Goal: Task Accomplishment & Management: Manage account settings

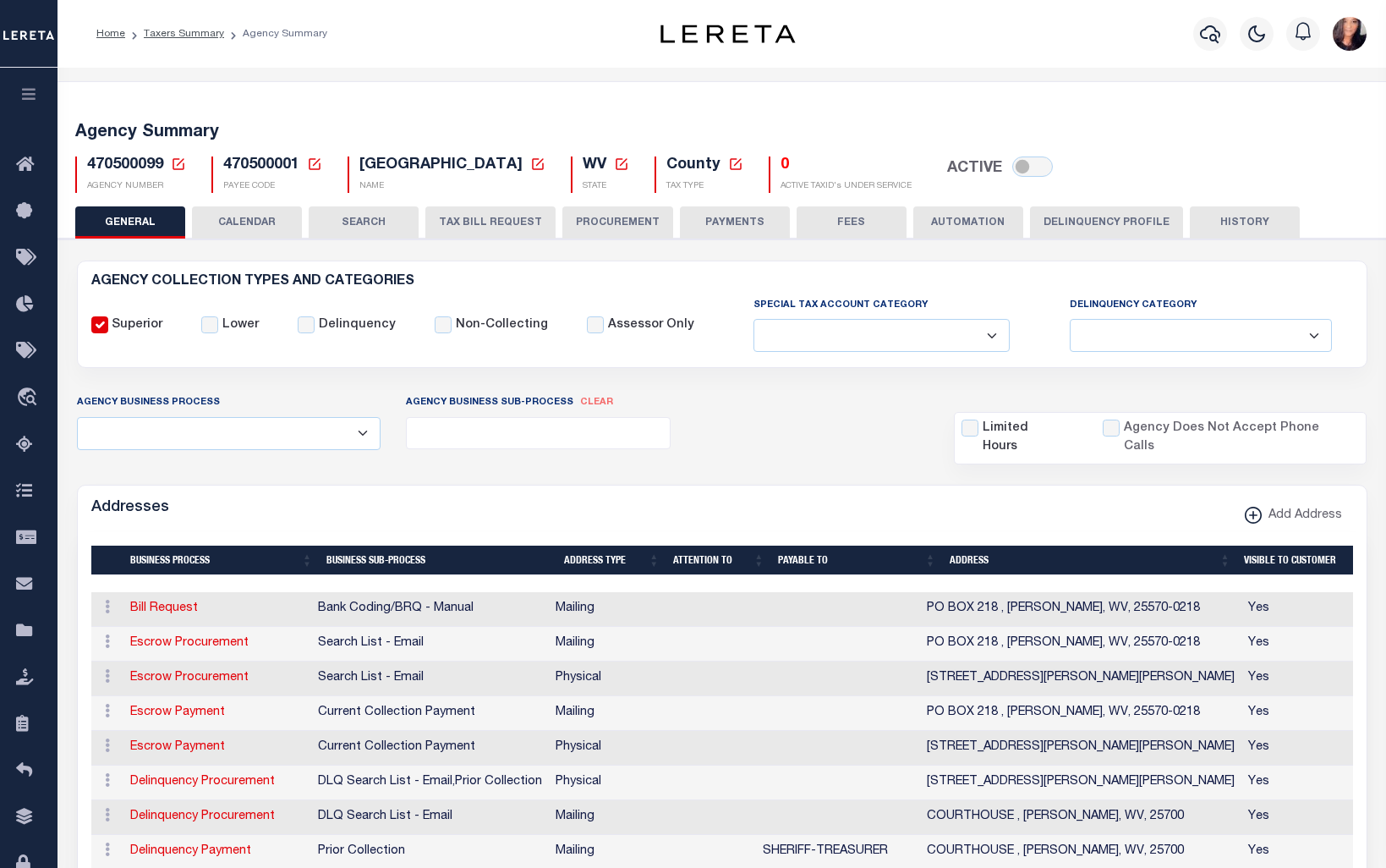
select select
click at [35, 89] on icon "button" at bounding box center [29, 94] width 20 height 15
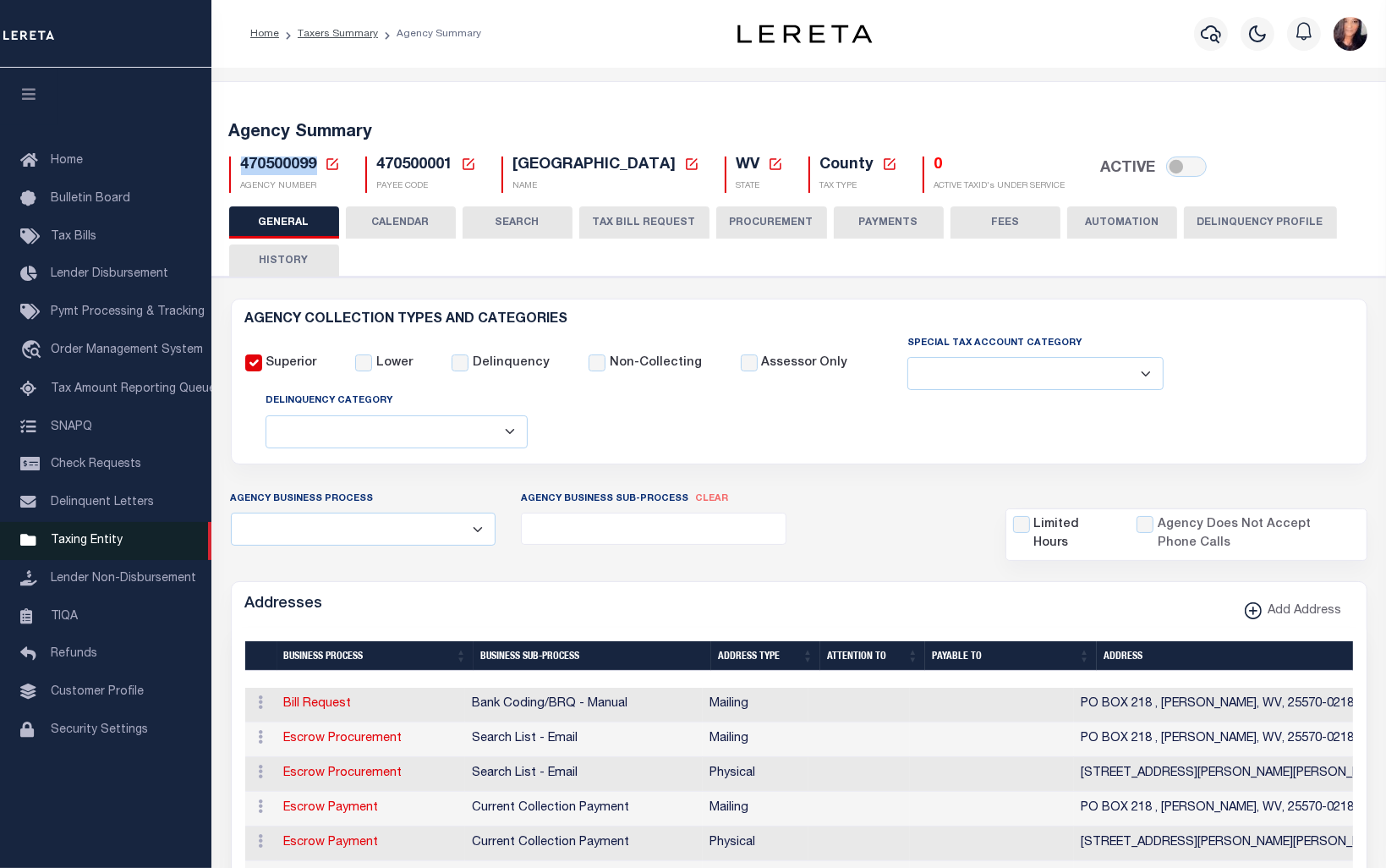
click at [69, 546] on span "Taxing Entity" at bounding box center [87, 541] width 72 height 12
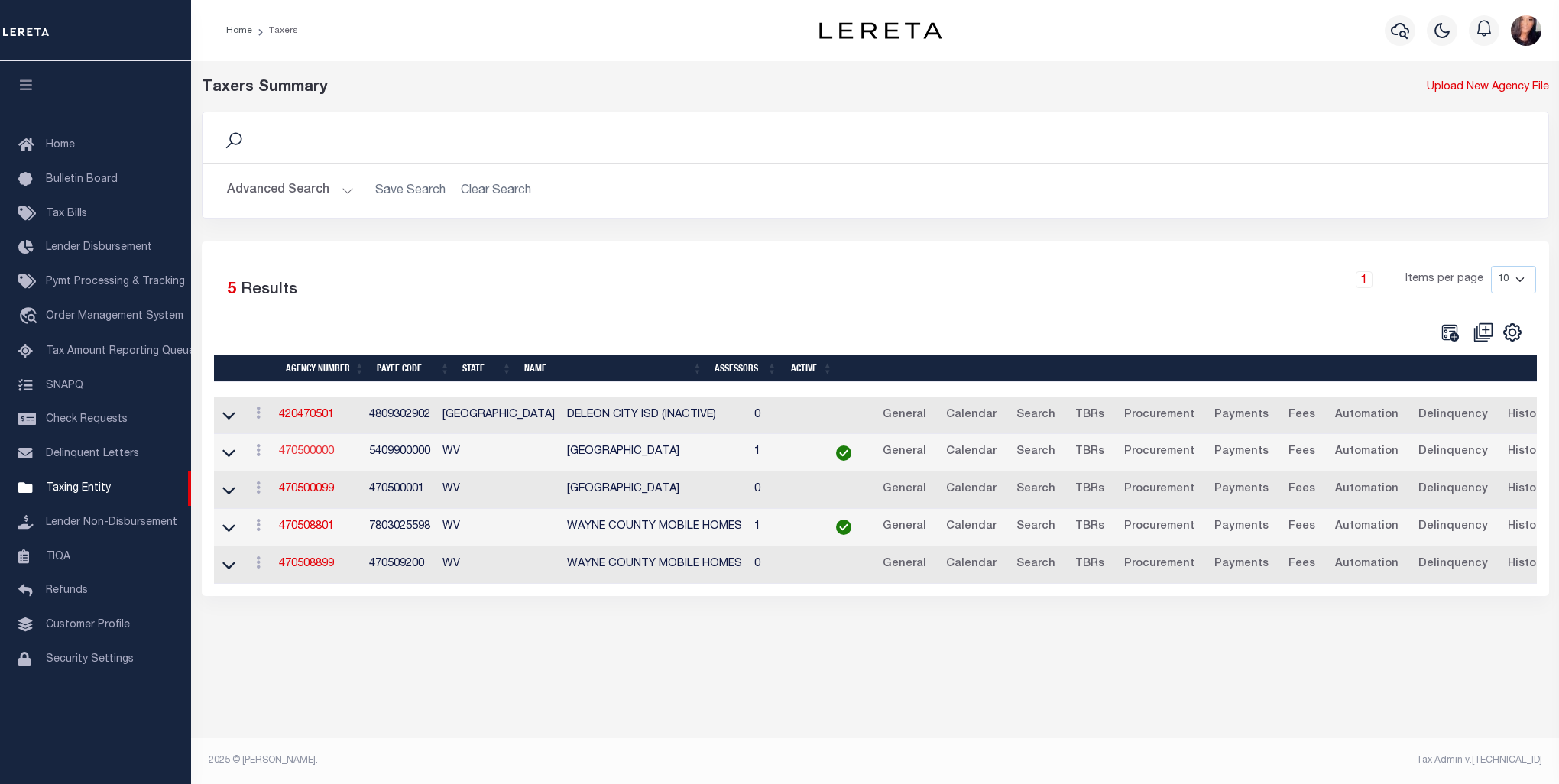
click at [295, 449] on link "470500000" at bounding box center [305, 452] width 55 height 11
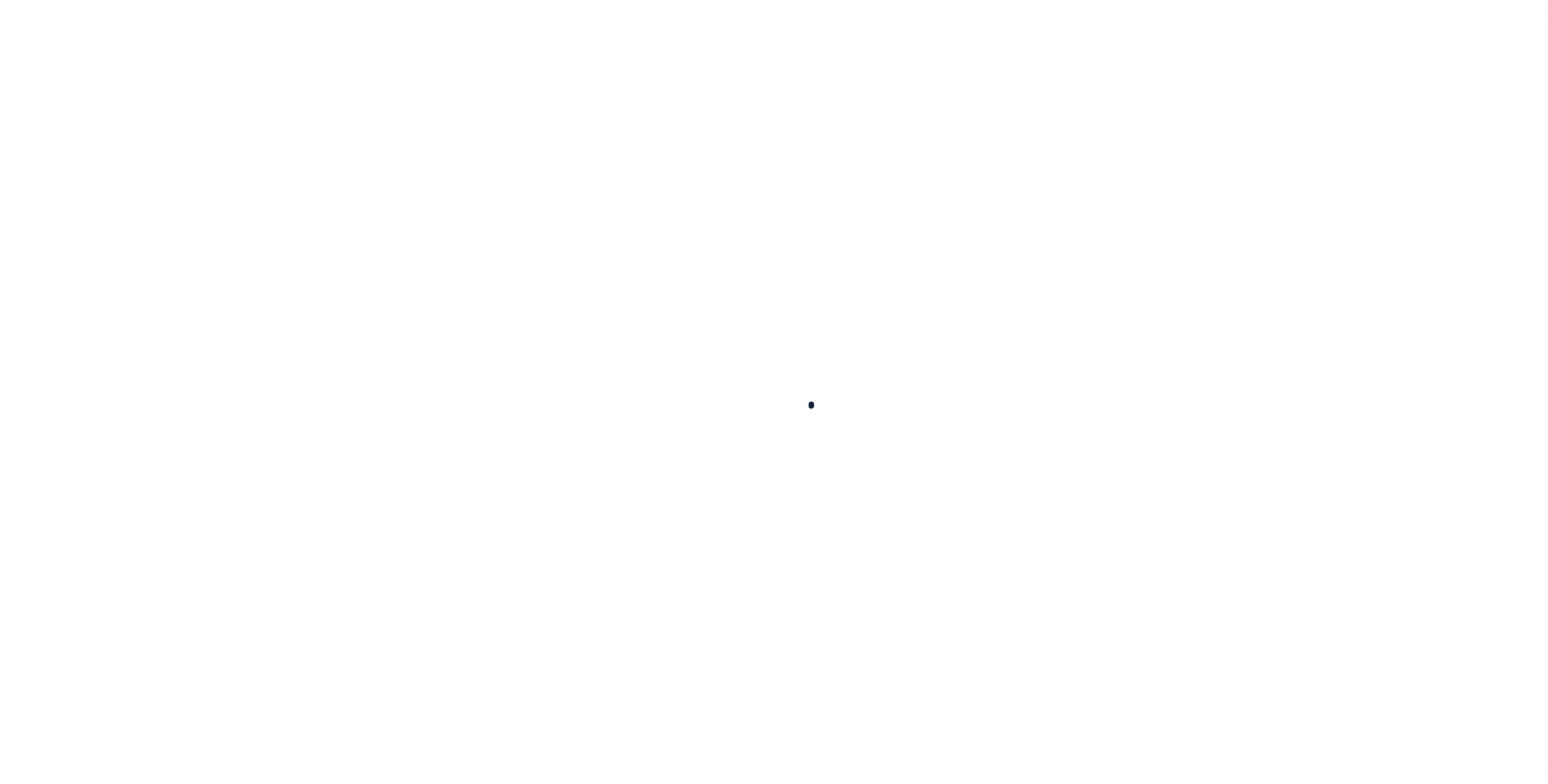
select select
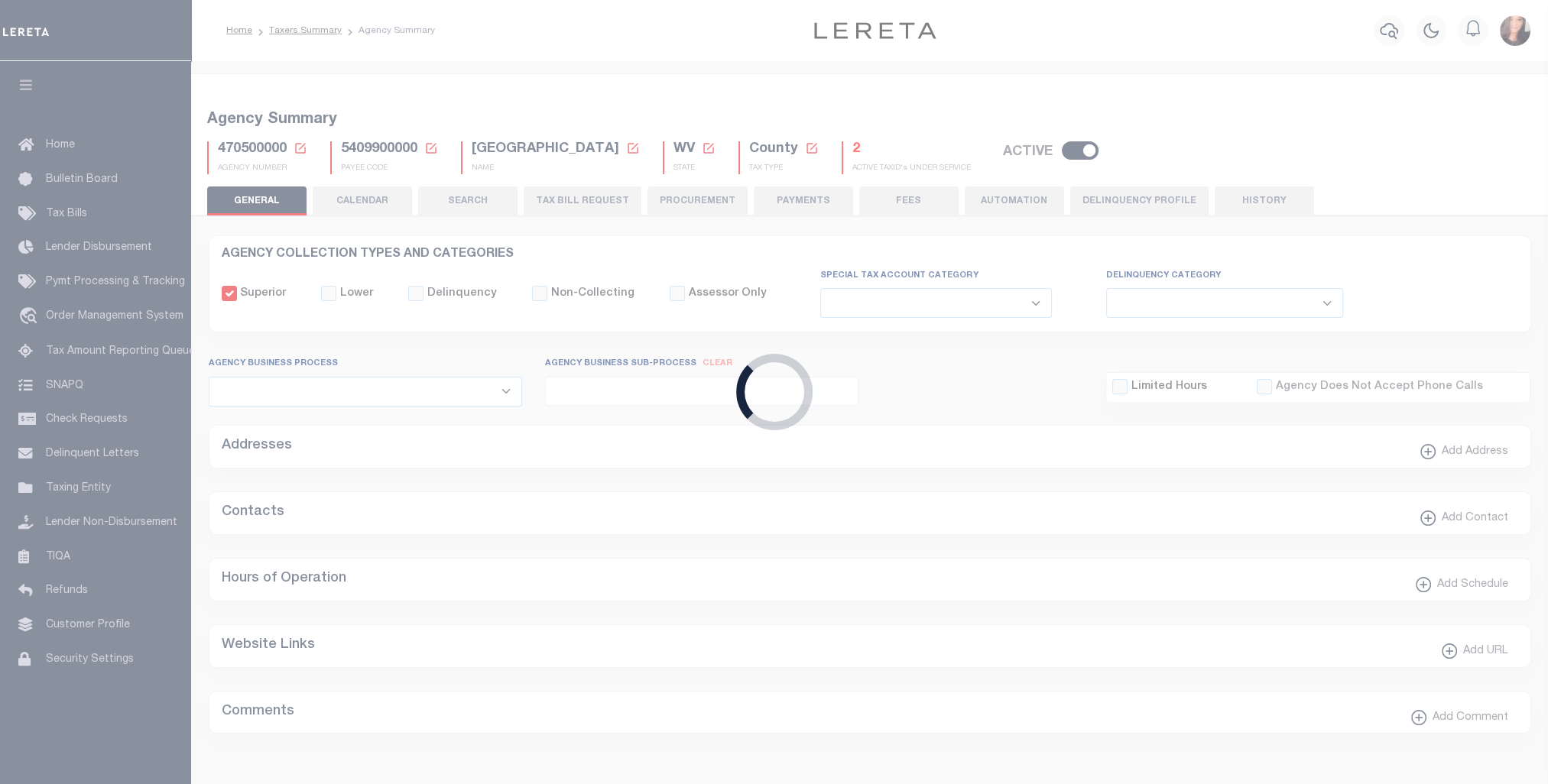
checkbox input "false"
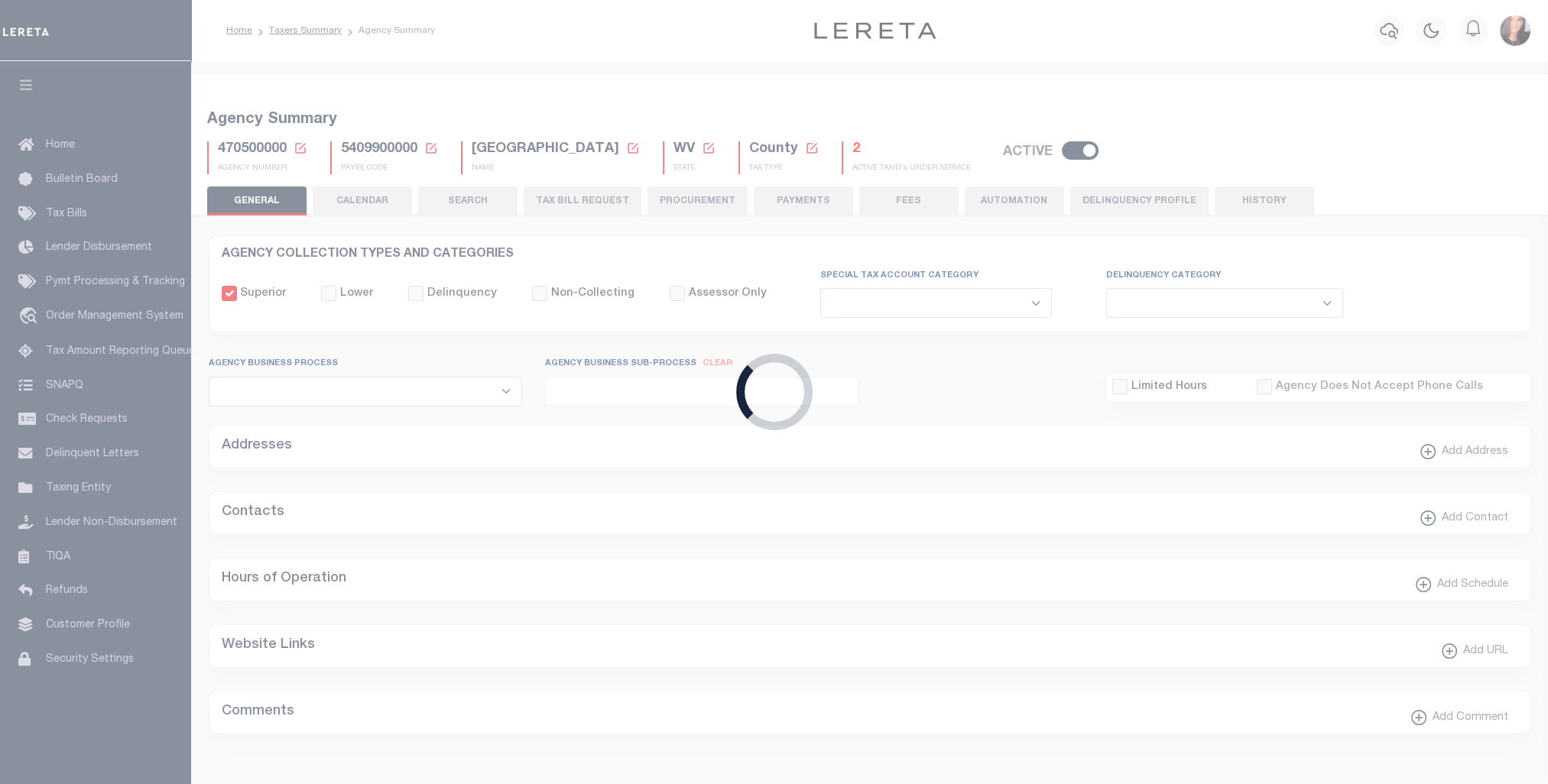
type input "5409900000"
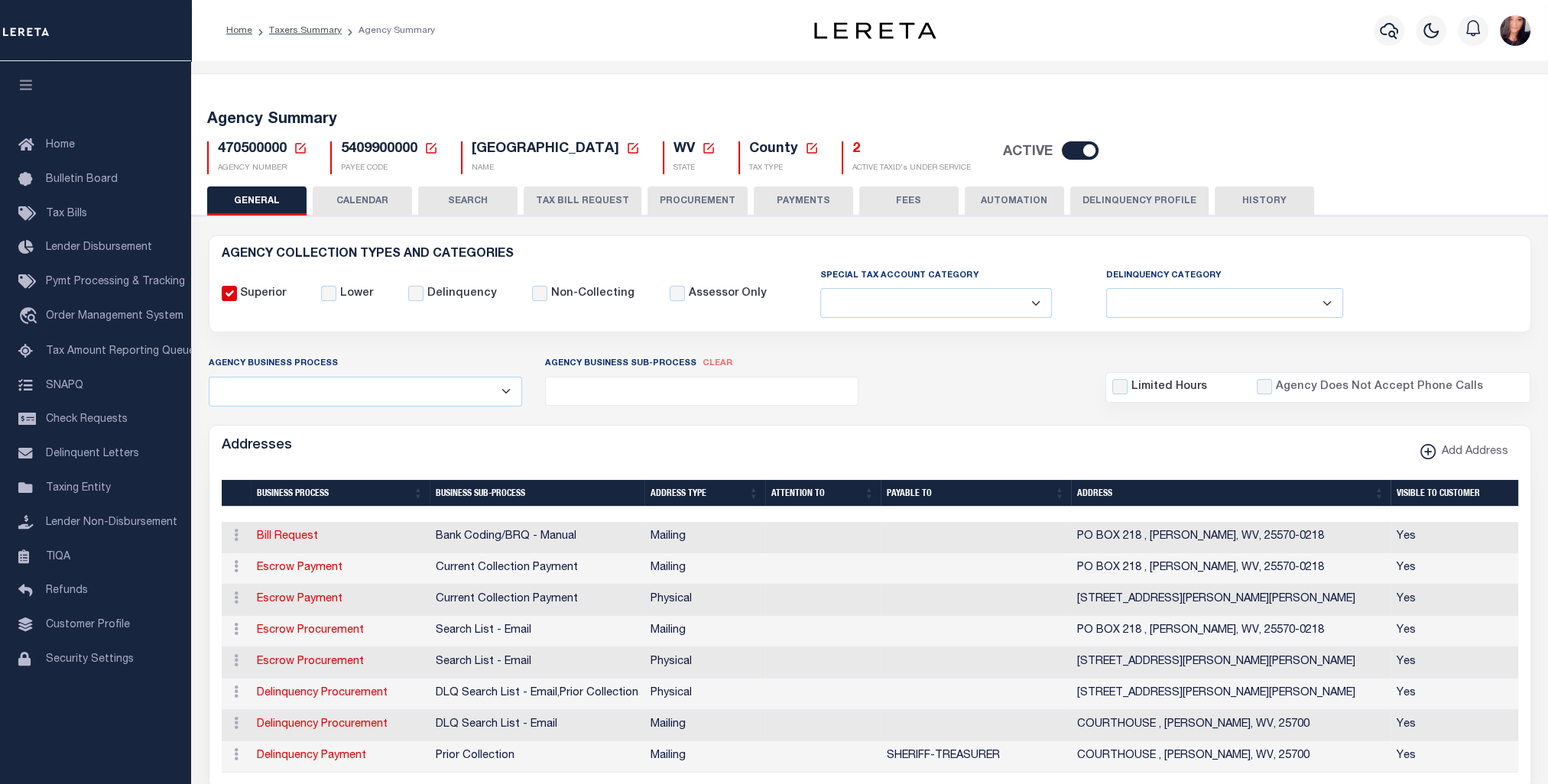
click at [357, 202] on button "CALENDAR" at bounding box center [362, 201] width 99 height 29
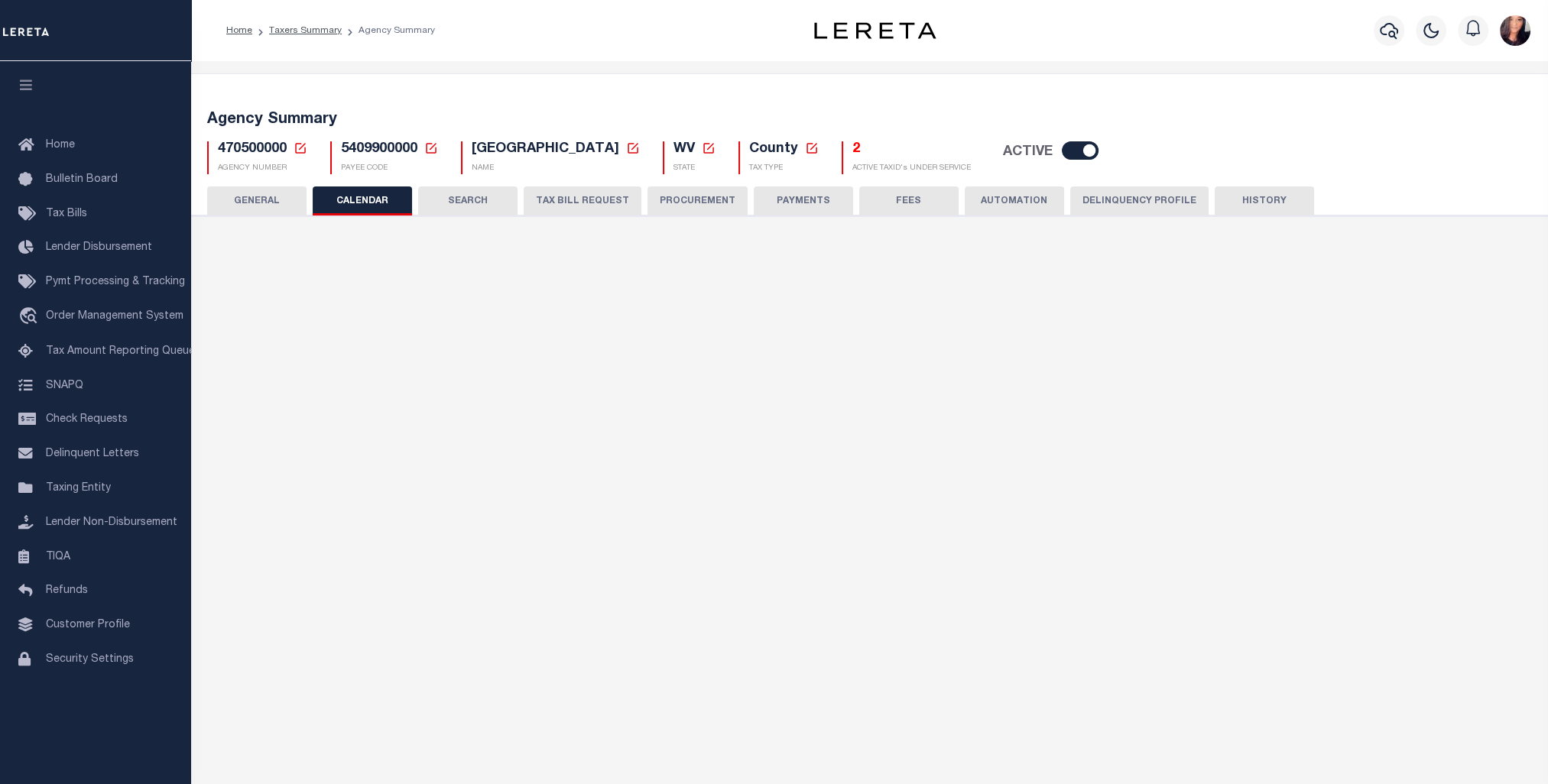
checkbox input "false"
type input "2"
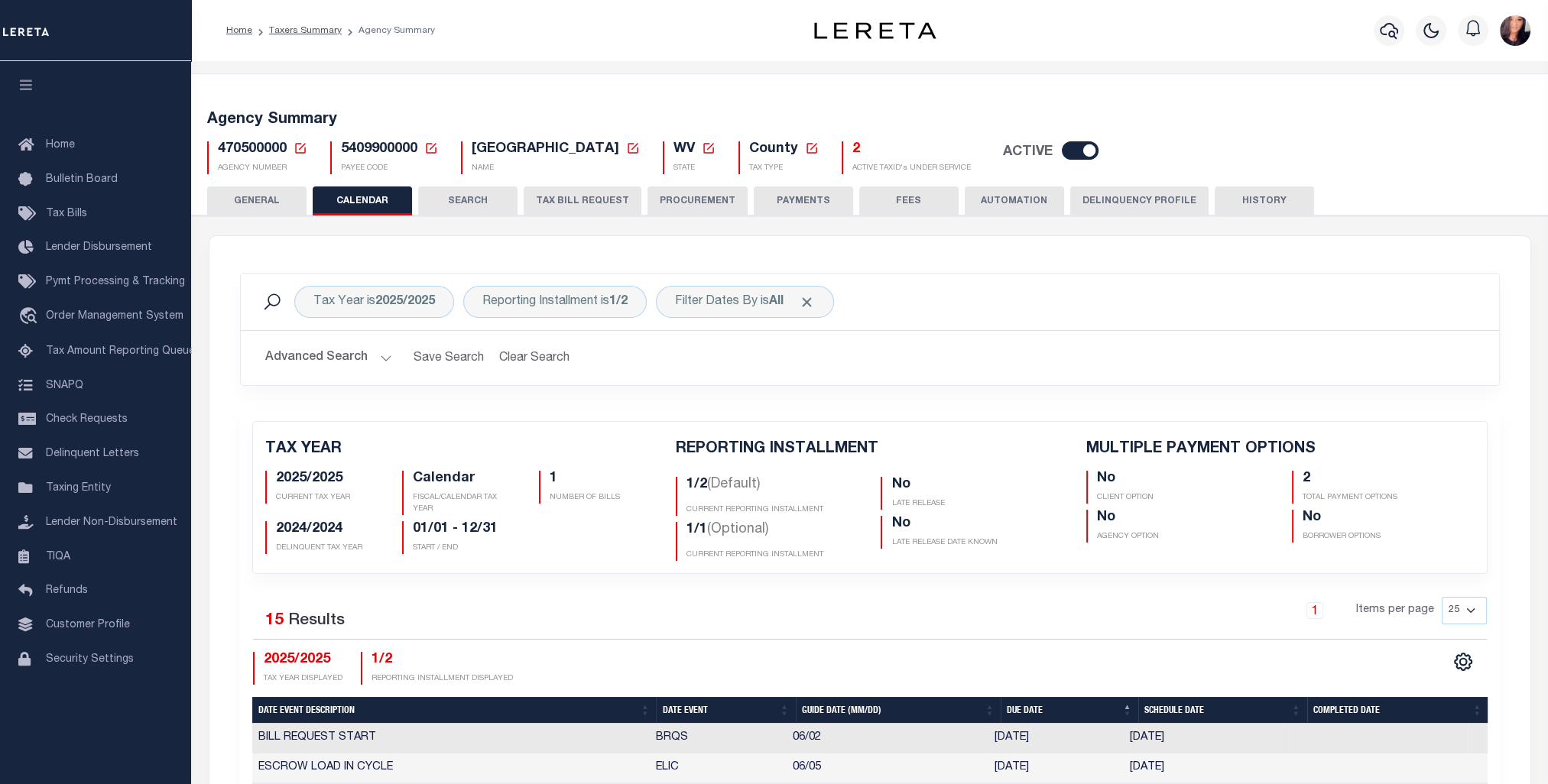
click at [460, 193] on button "SEARCH" at bounding box center [467, 201] width 99 height 29
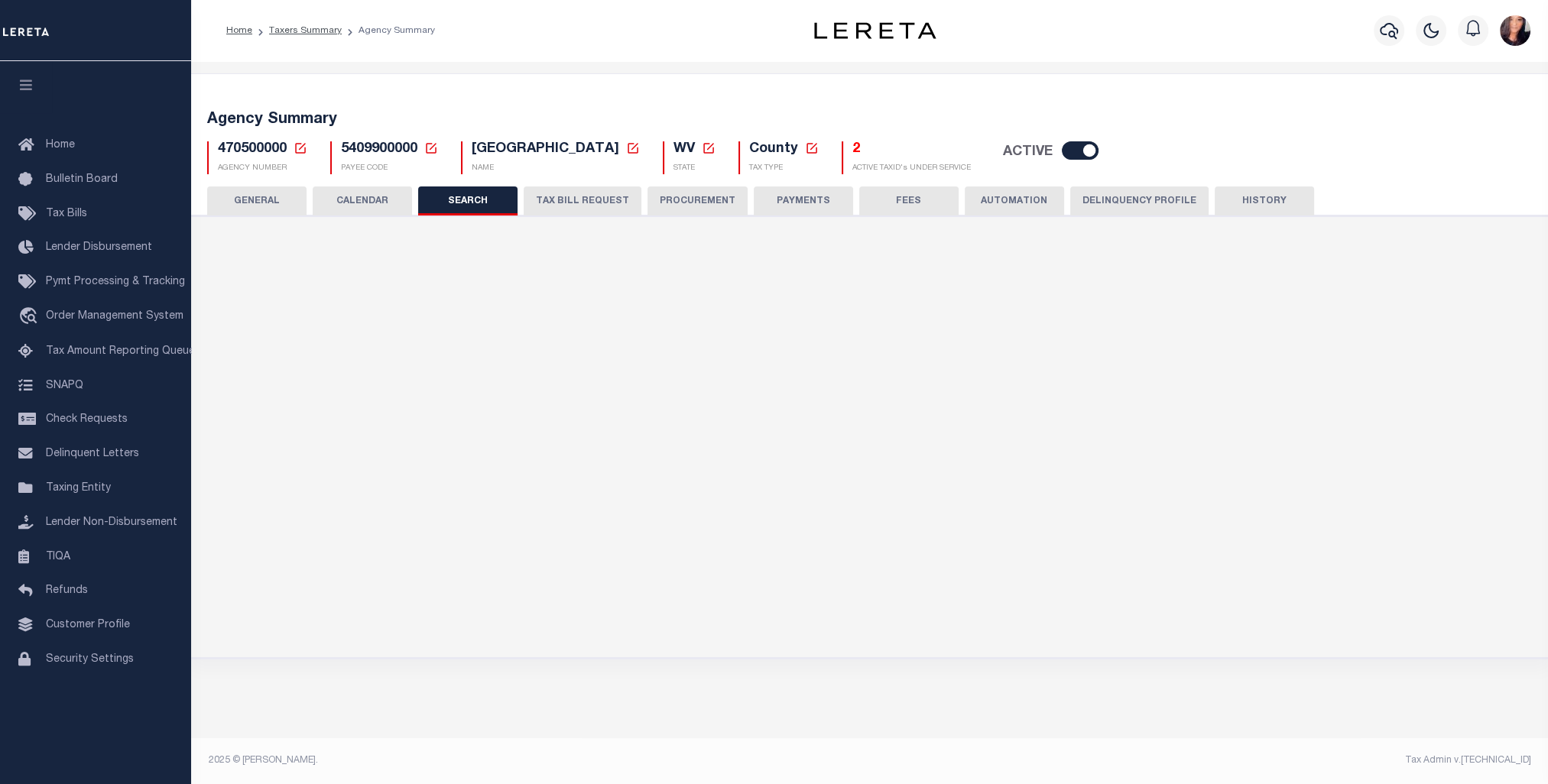
checkbox input "false"
type input "10000"
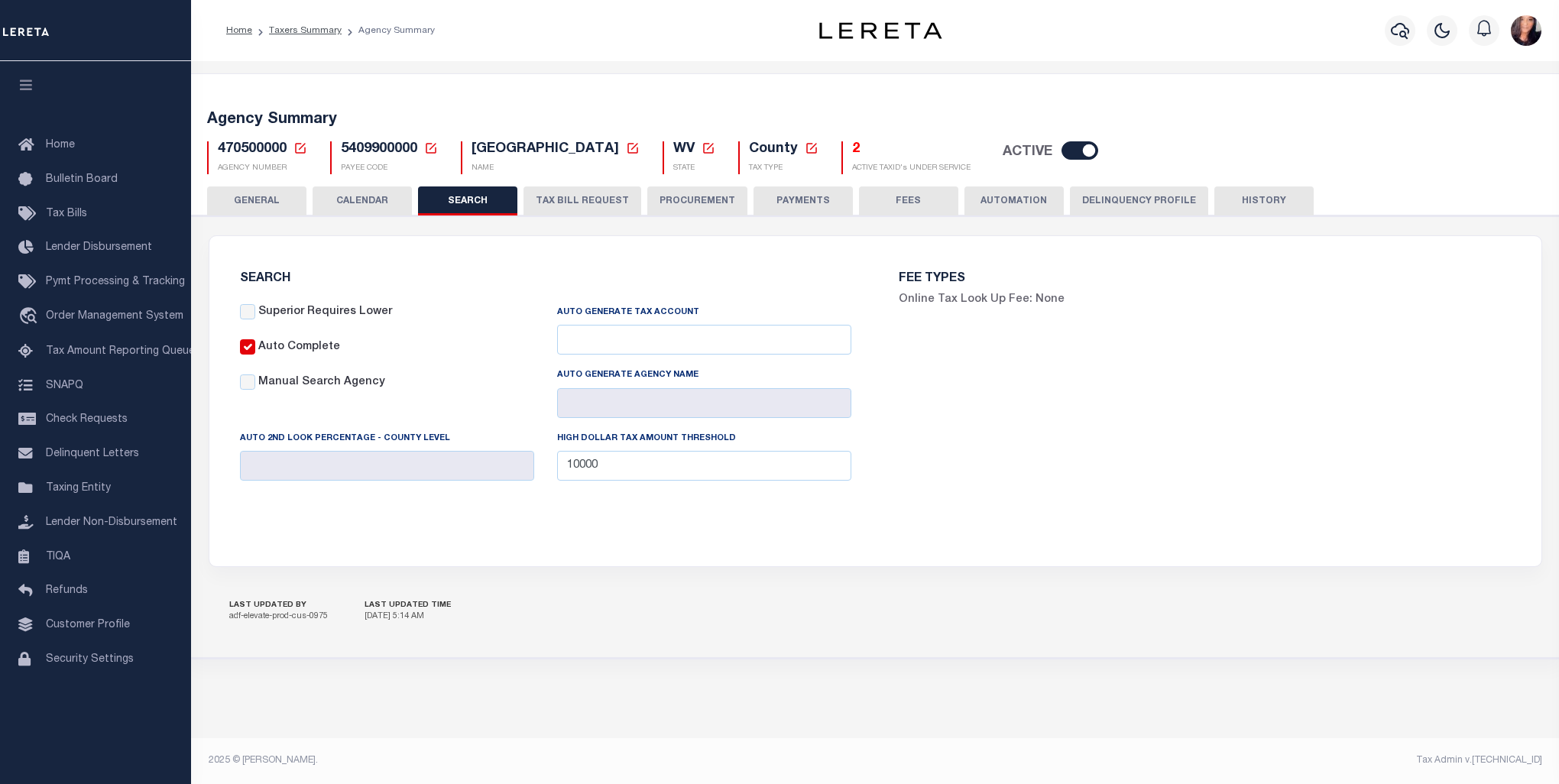
click at [608, 195] on button "TAX BILL REQUEST" at bounding box center [582, 201] width 118 height 29
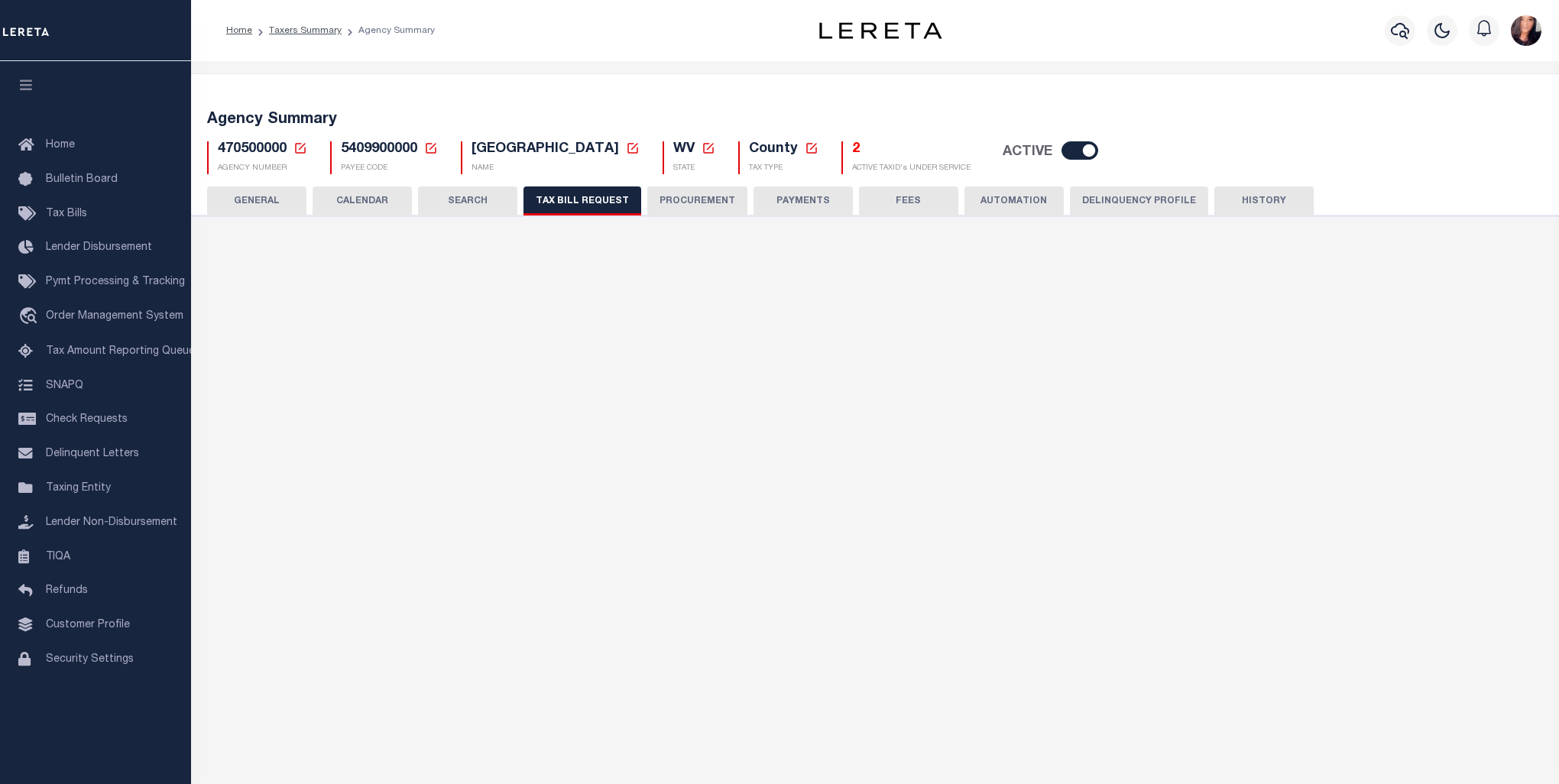
select select "27"
checkbox input "false"
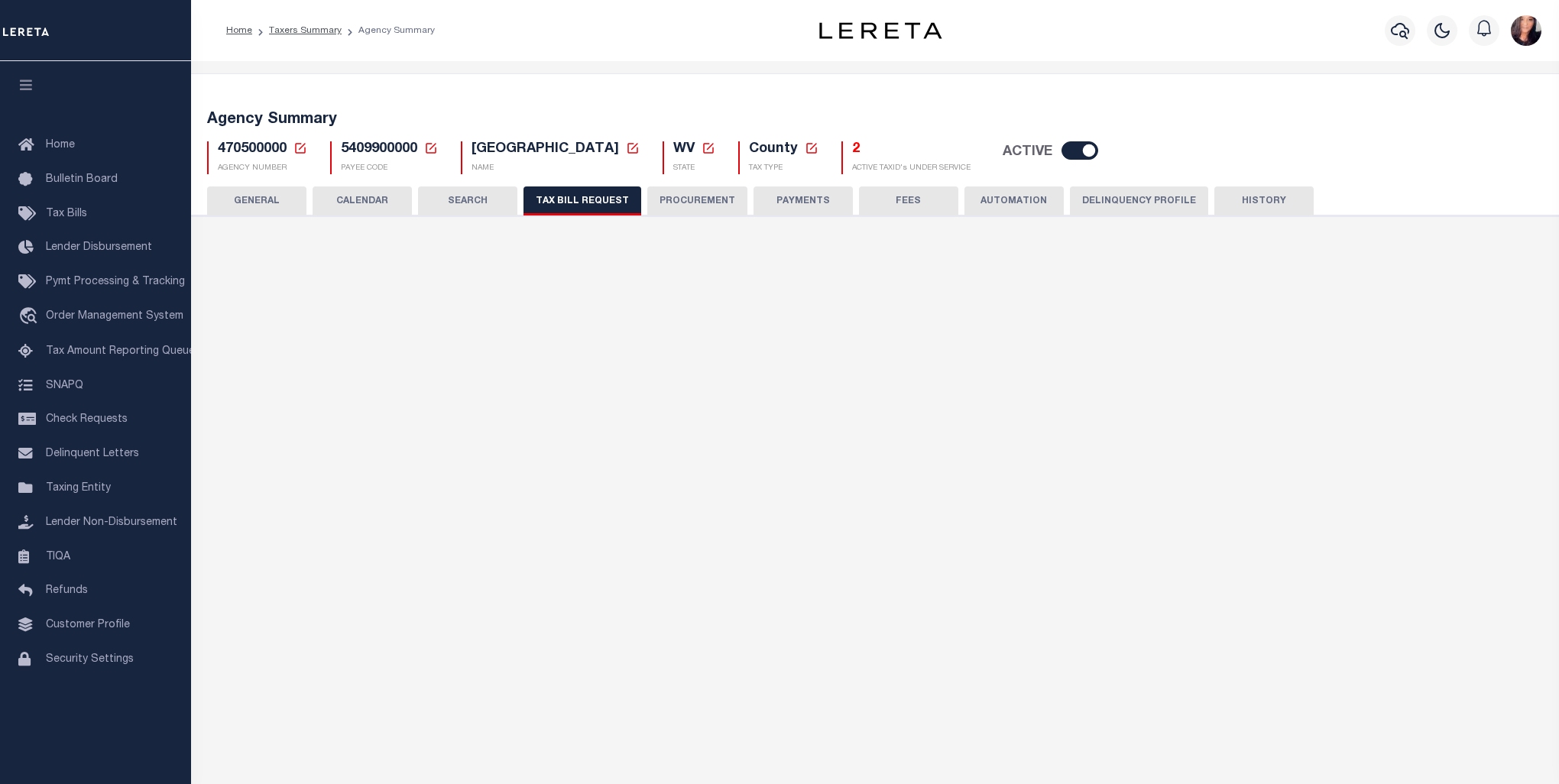
select select "20"
select select "false"
select select
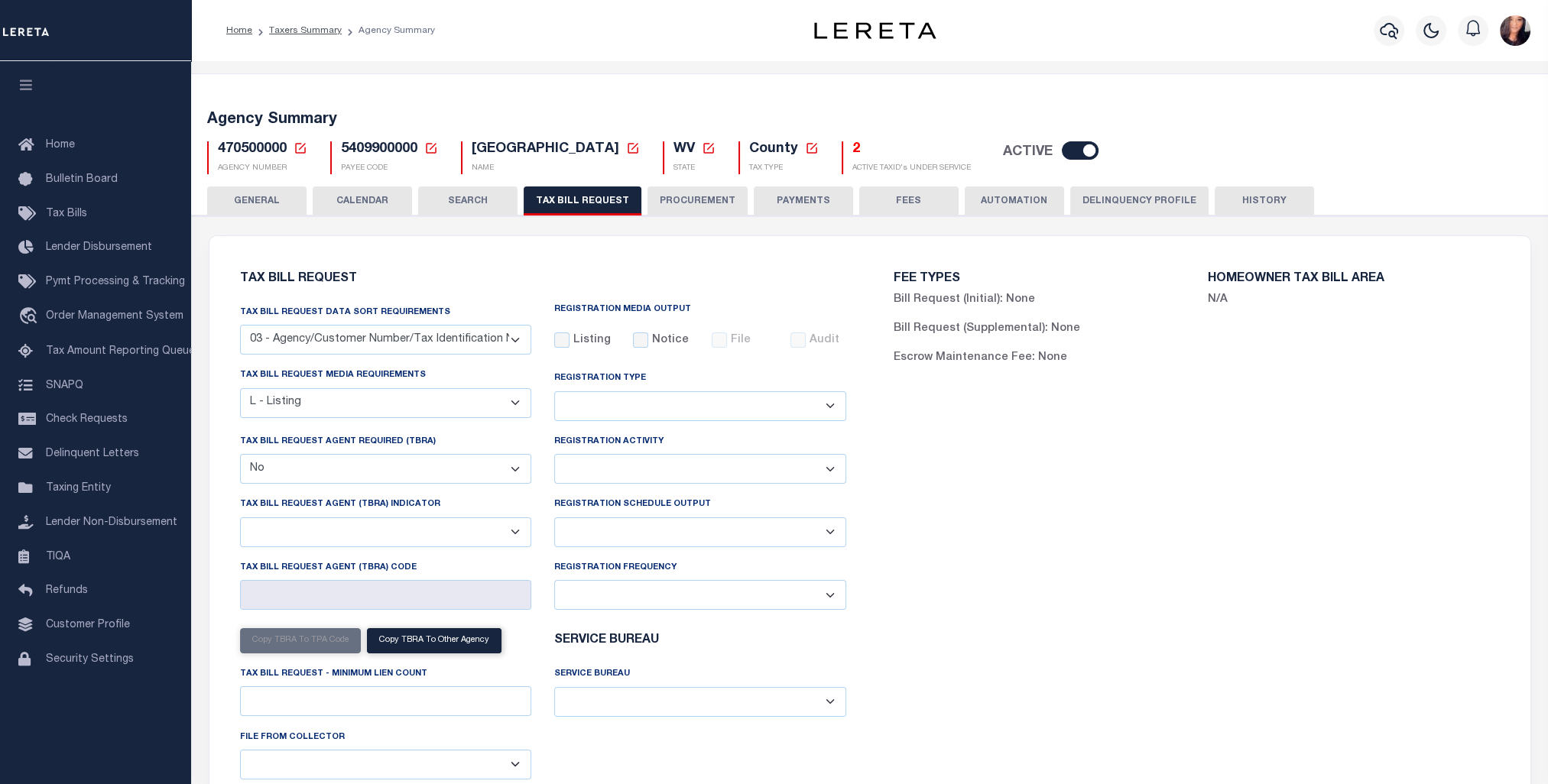
click at [704, 200] on button "PROCUREMENT" at bounding box center [697, 201] width 100 height 29
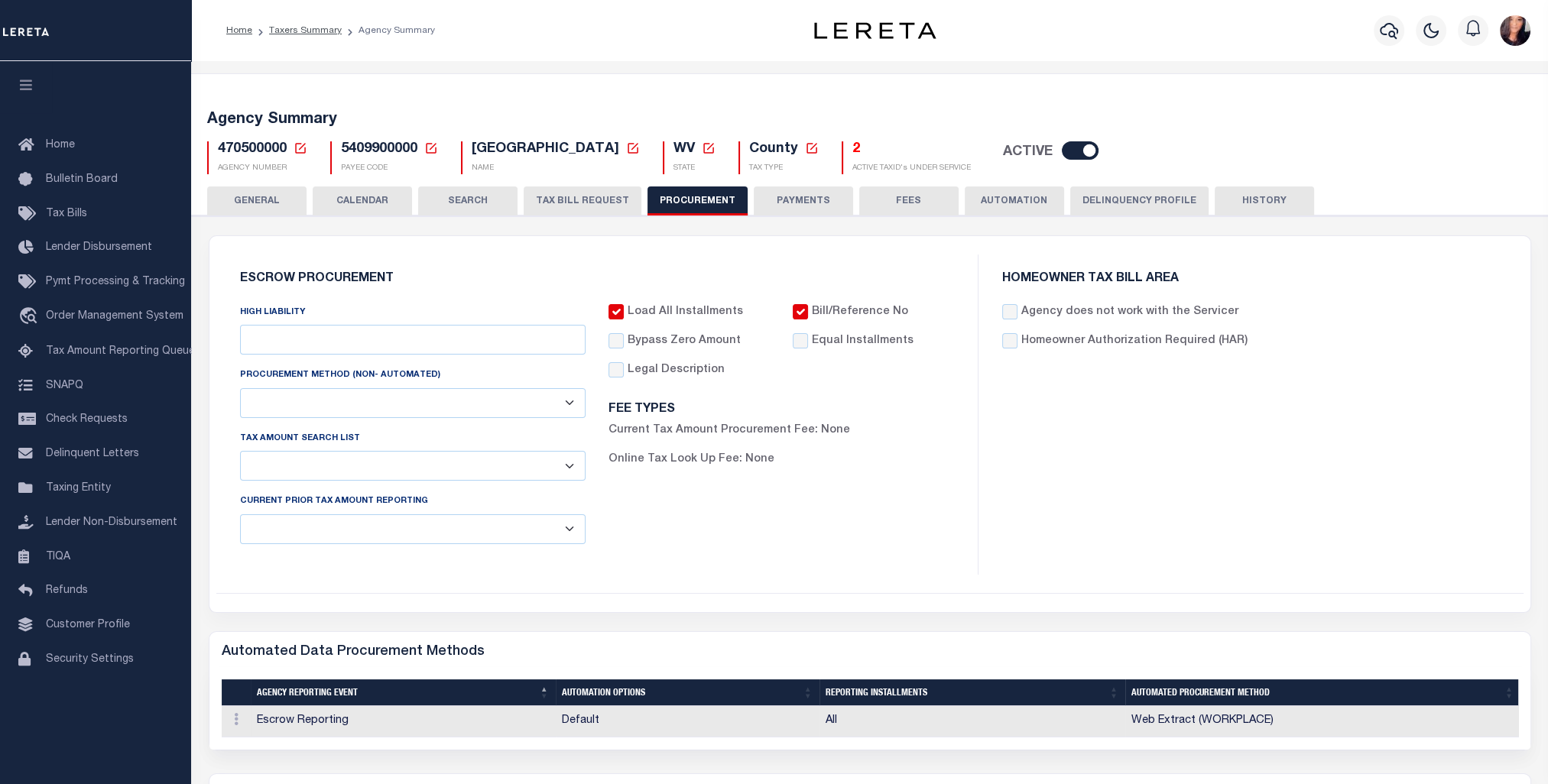
type input "$10,000"
select select "7"
select select "1"
select select "4"
checkbox input "true"
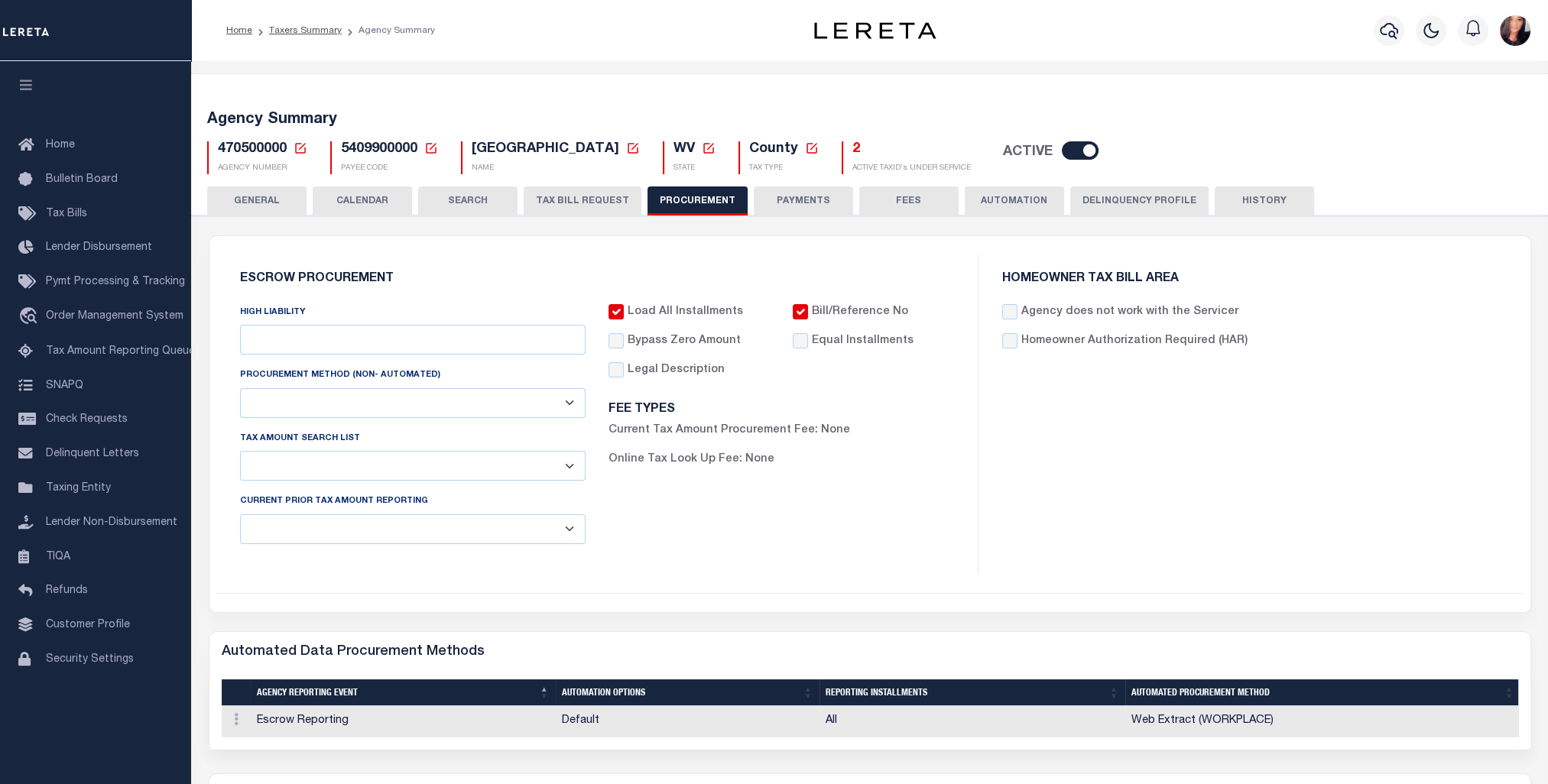
checkbox input "true"
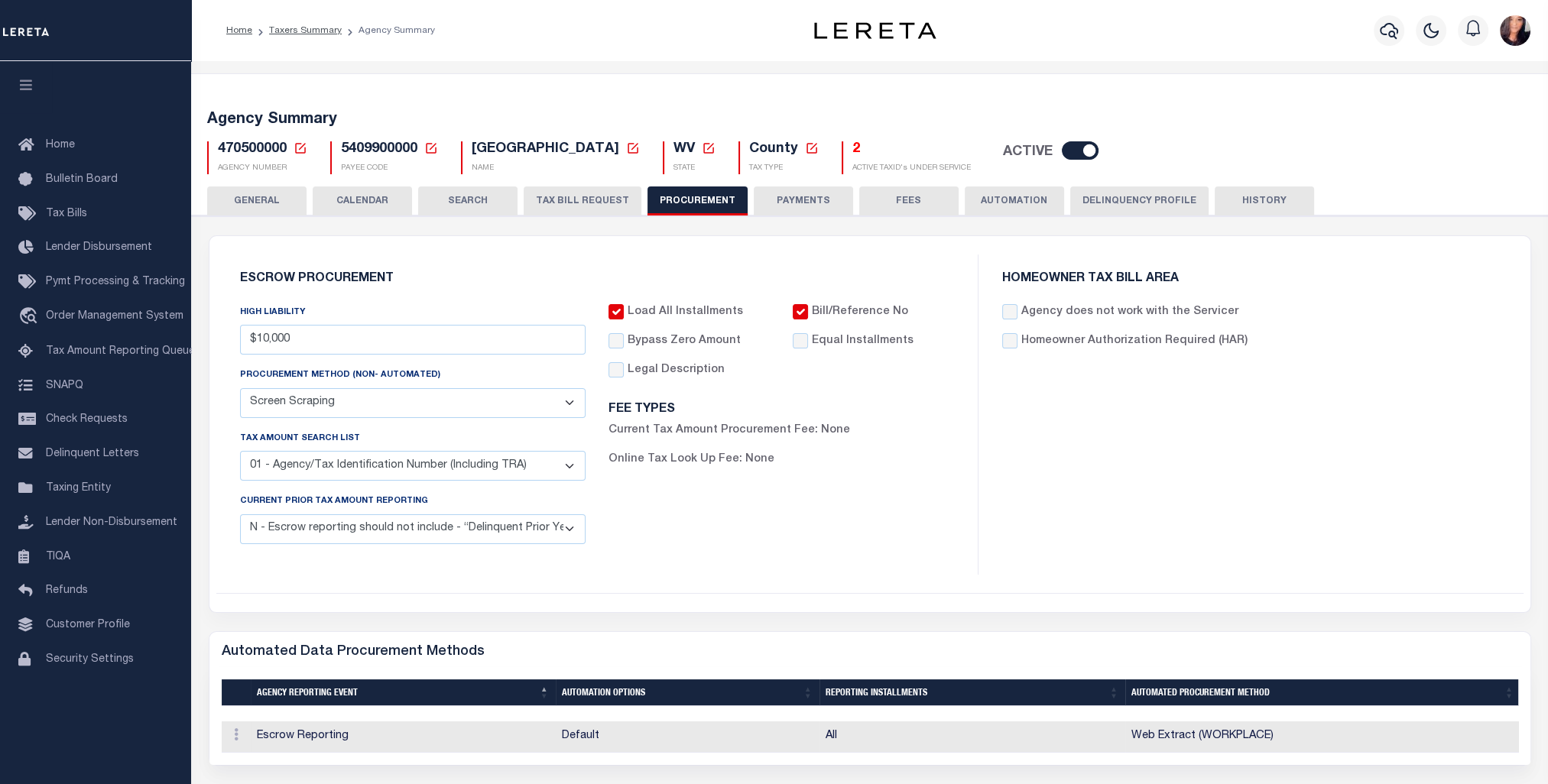
click at [804, 194] on button "PAYMENTS" at bounding box center [803, 201] width 99 height 29
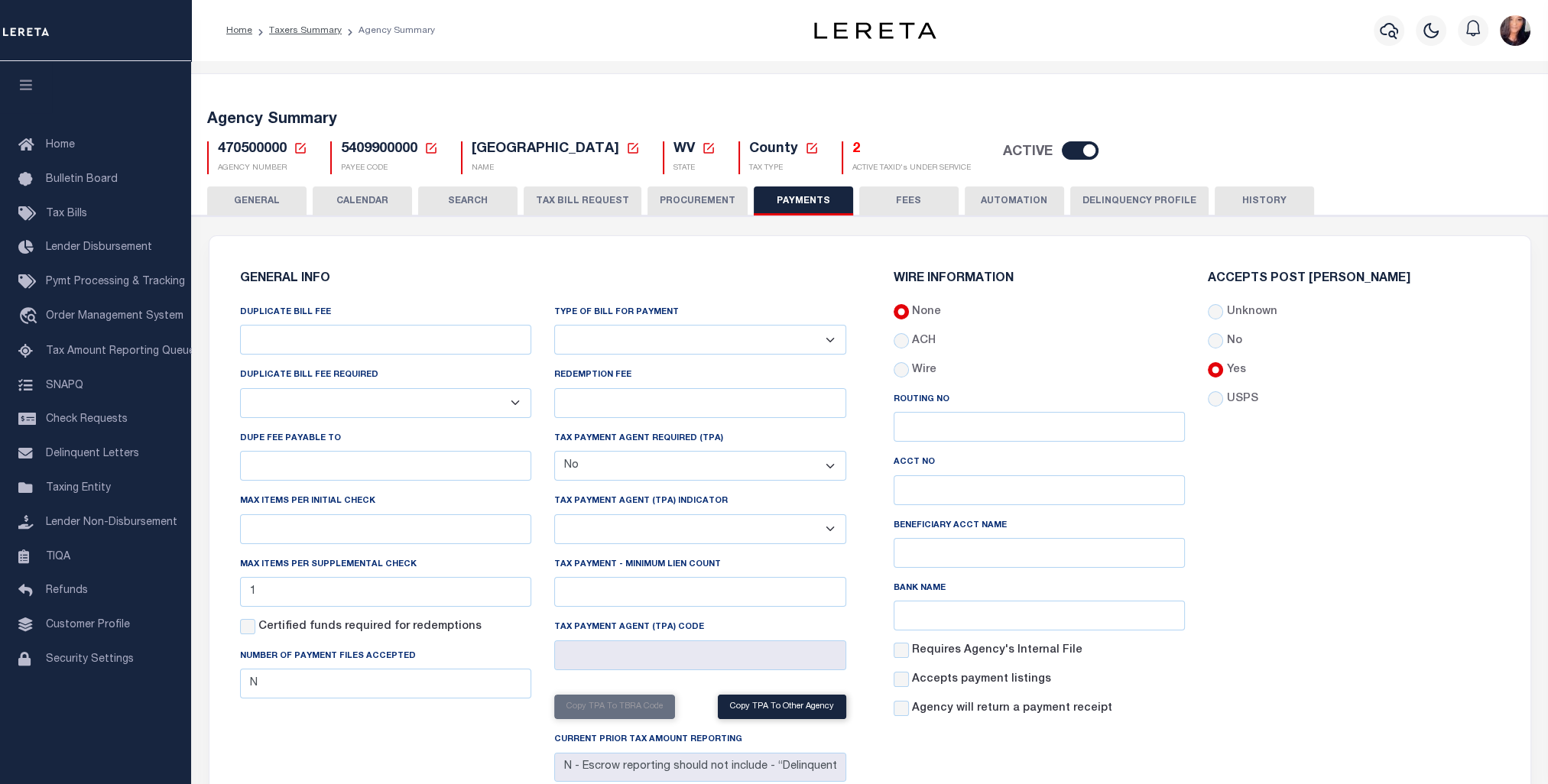
scroll to position [76, 0]
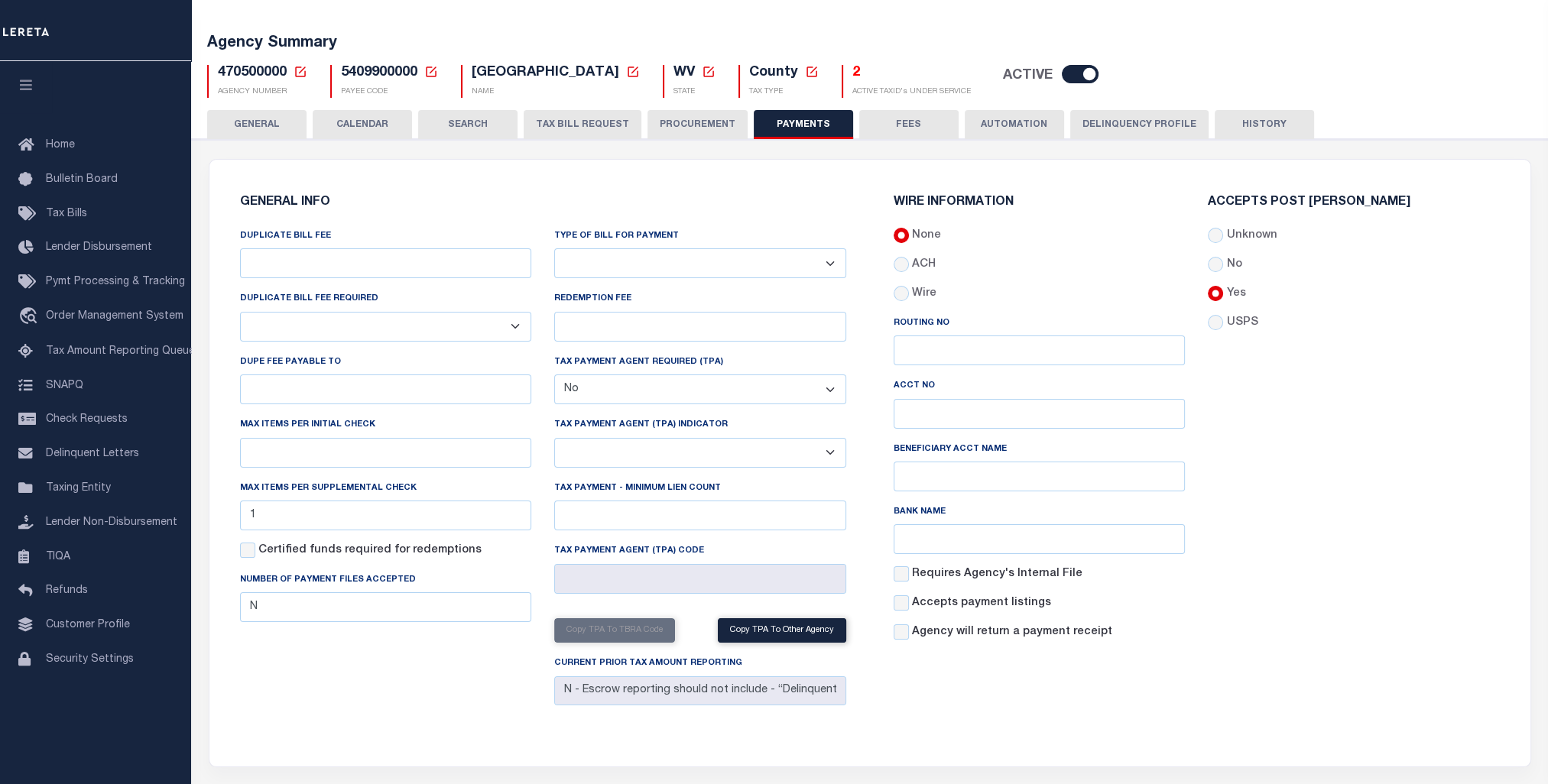
click at [918, 116] on button "FEES" at bounding box center [908, 125] width 99 height 29
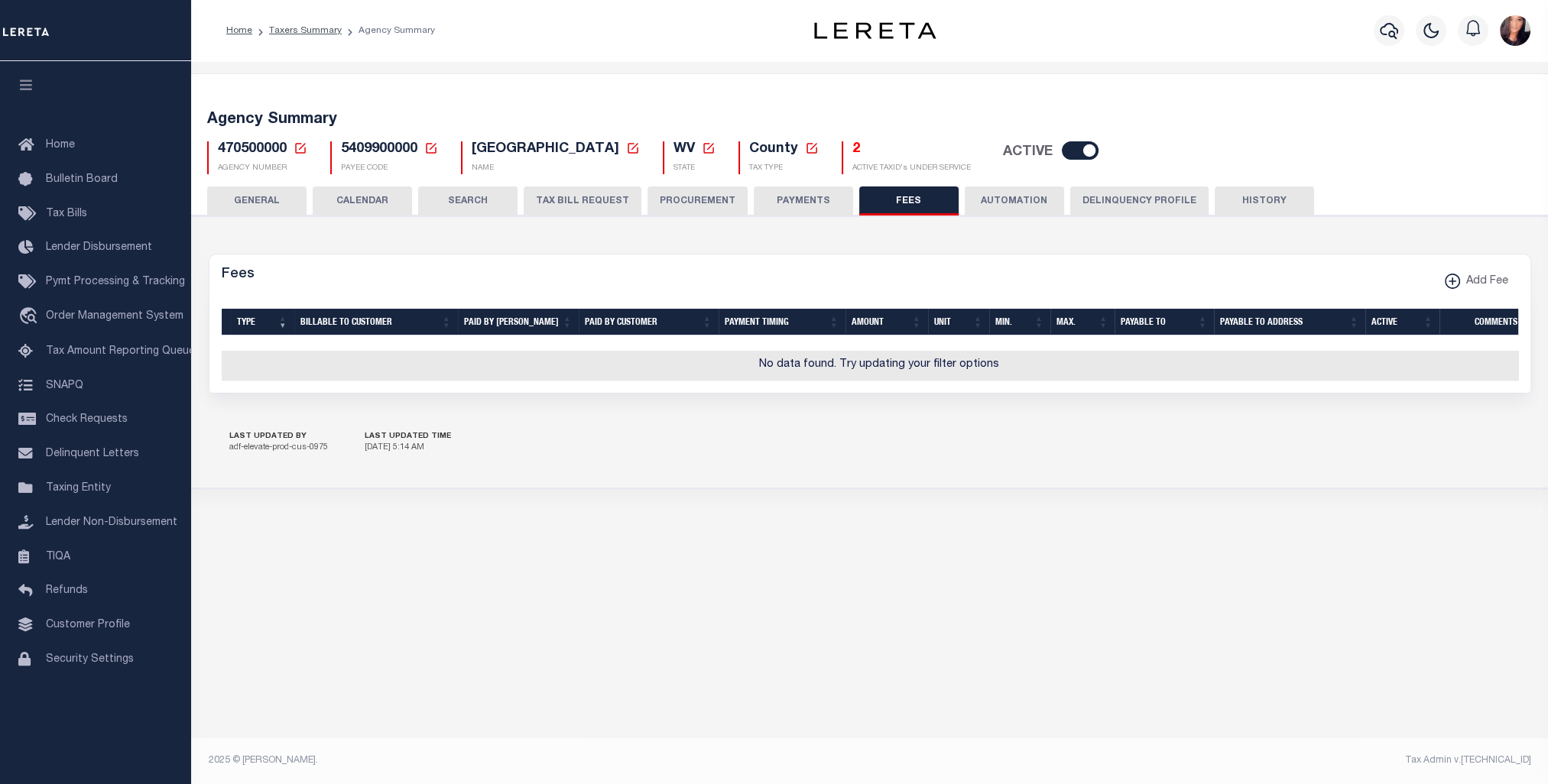
scroll to position [0, 0]
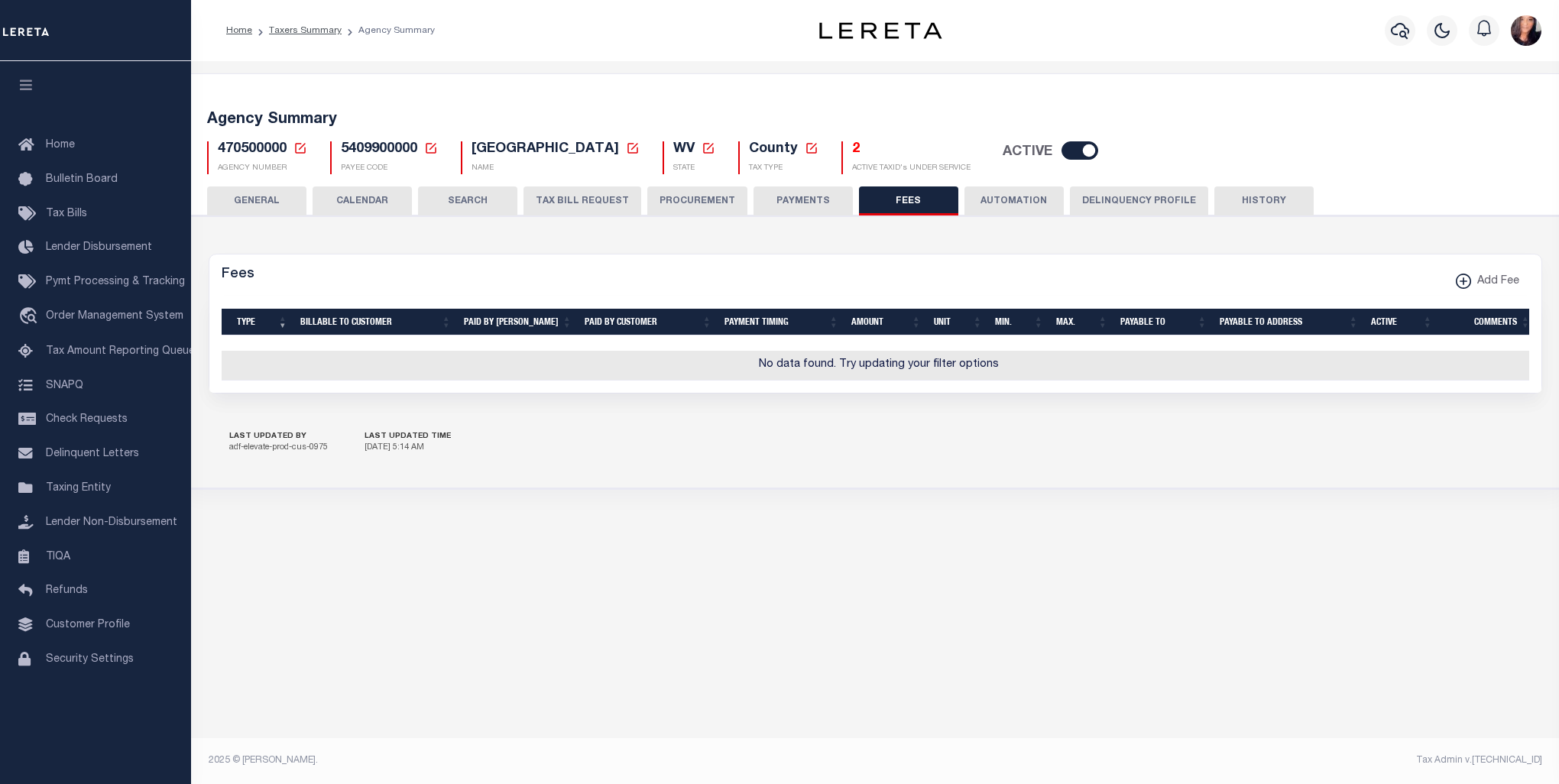
click at [1275, 203] on button "HISTORY" at bounding box center [1264, 201] width 99 height 29
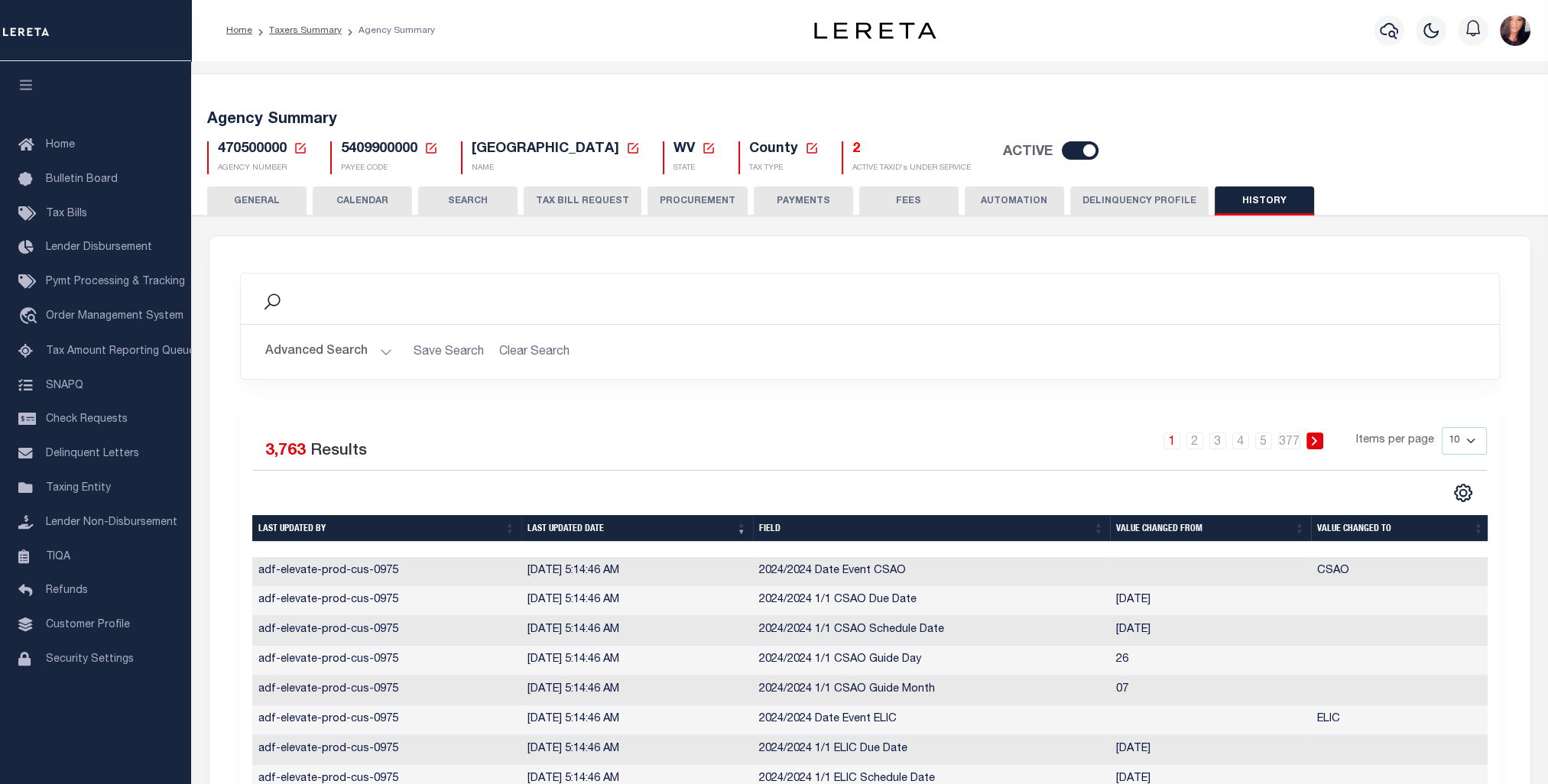
click at [353, 212] on button "CALENDAR" at bounding box center [362, 201] width 99 height 29
